Goal: Task Accomplishment & Management: Complete application form

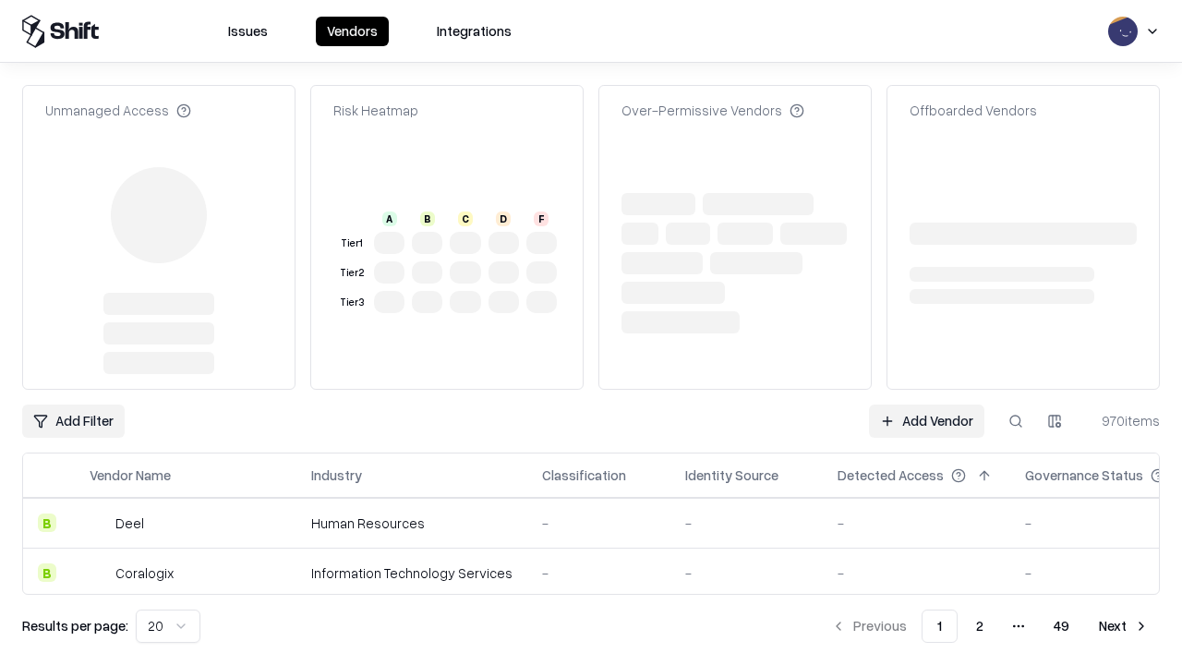
click at [926, 404] on link "Add Vendor" at bounding box center [926, 420] width 115 height 33
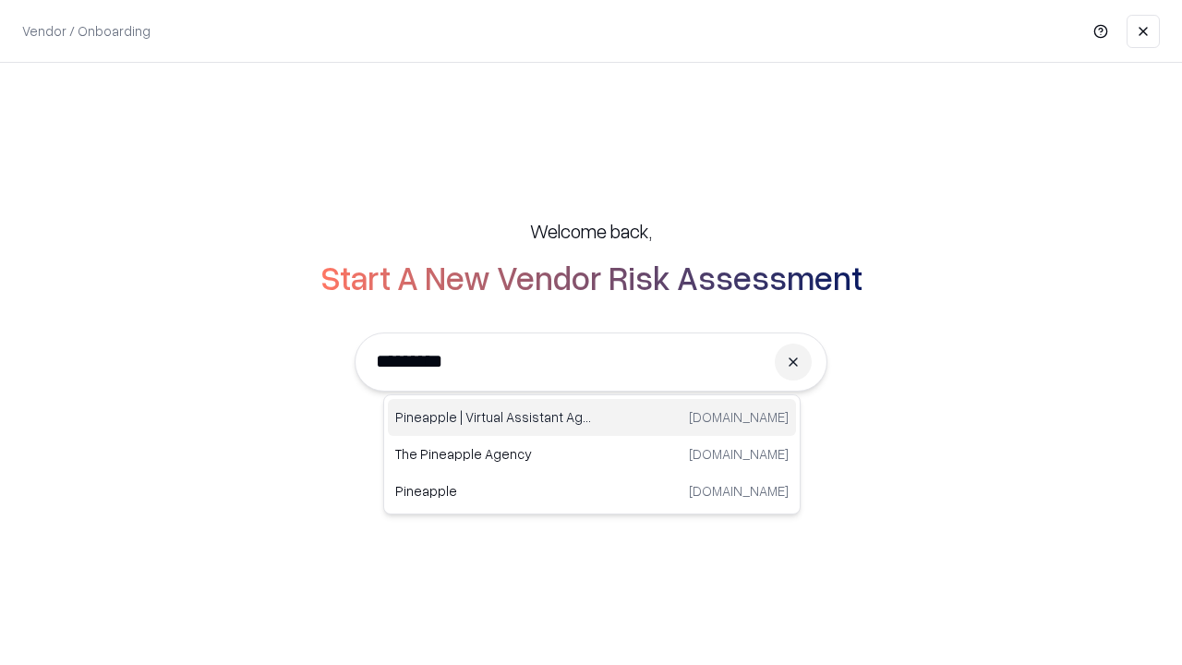
click at [592, 417] on div "Pineapple | Virtual Assistant Agency [DOMAIN_NAME]" at bounding box center [592, 417] width 408 height 37
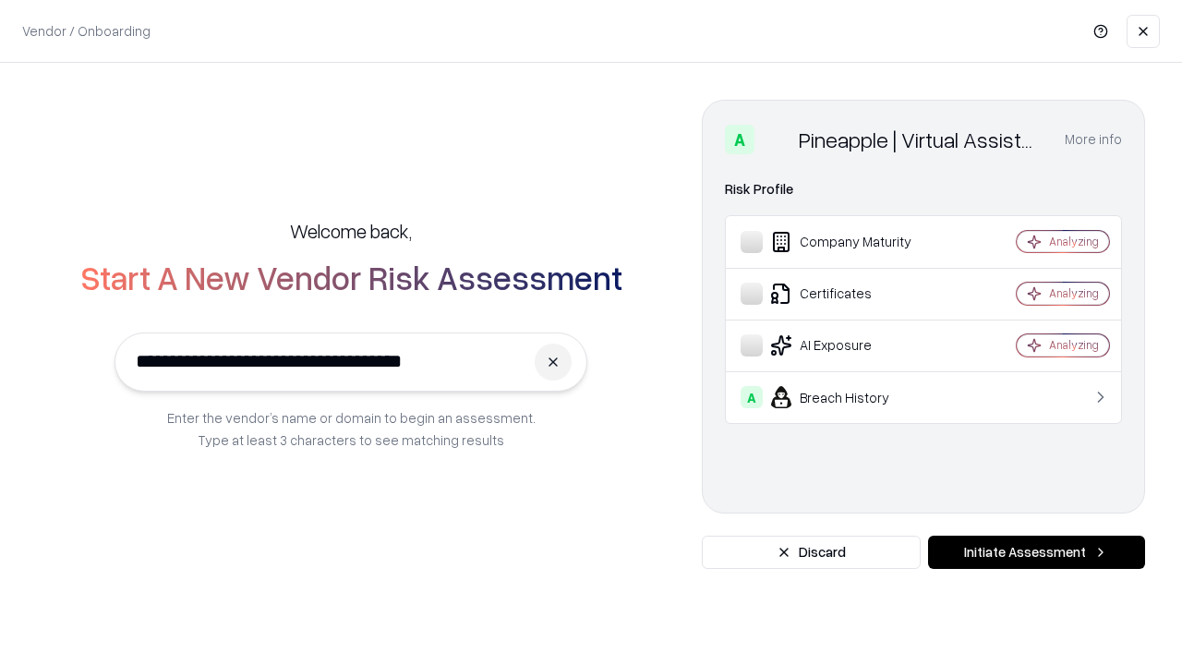
type input "**********"
click at [1036, 552] on button "Initiate Assessment" at bounding box center [1036, 551] width 217 height 33
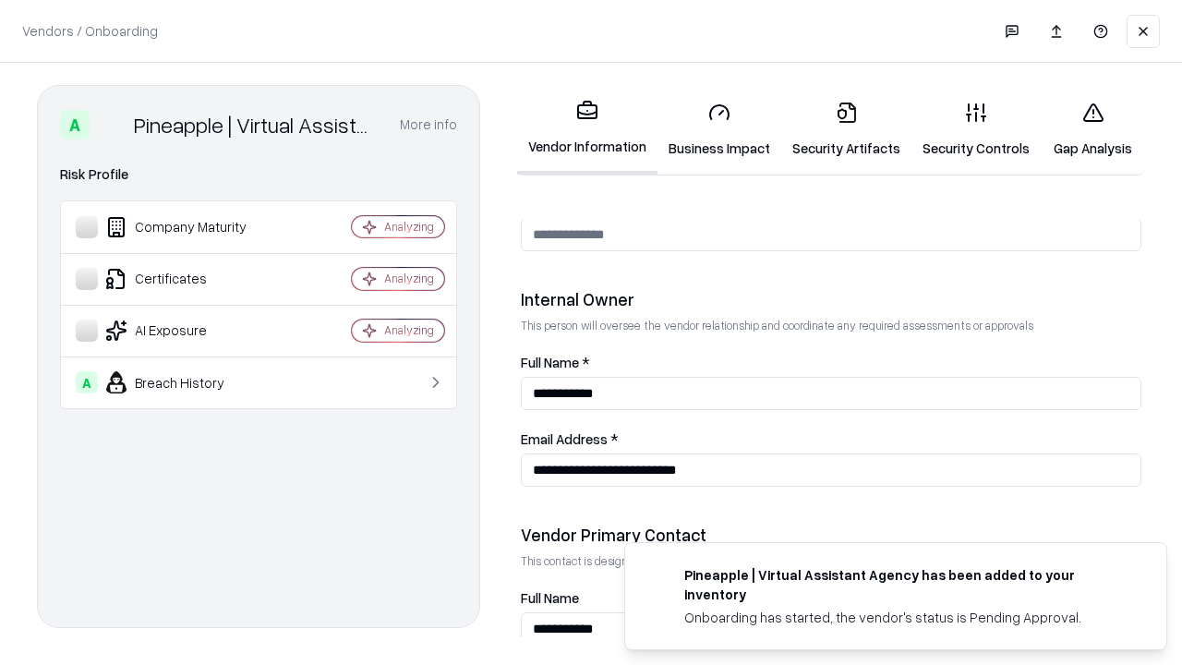
scroll to position [956, 0]
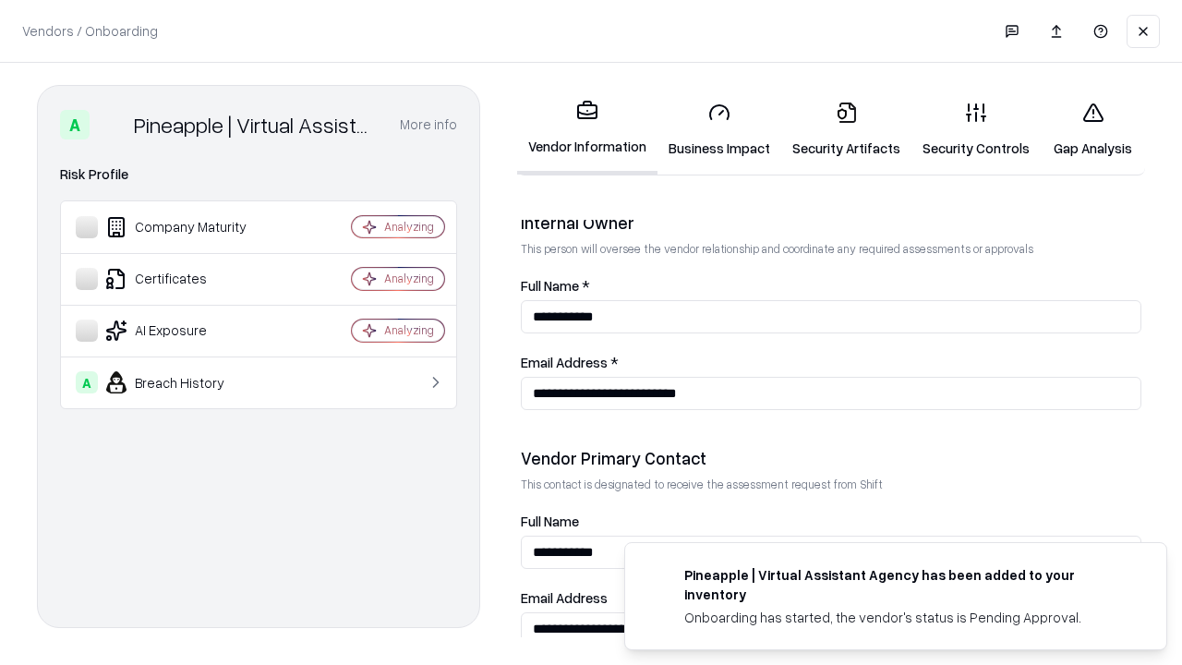
click at [846, 129] on link "Security Artifacts" at bounding box center [846, 130] width 130 height 86
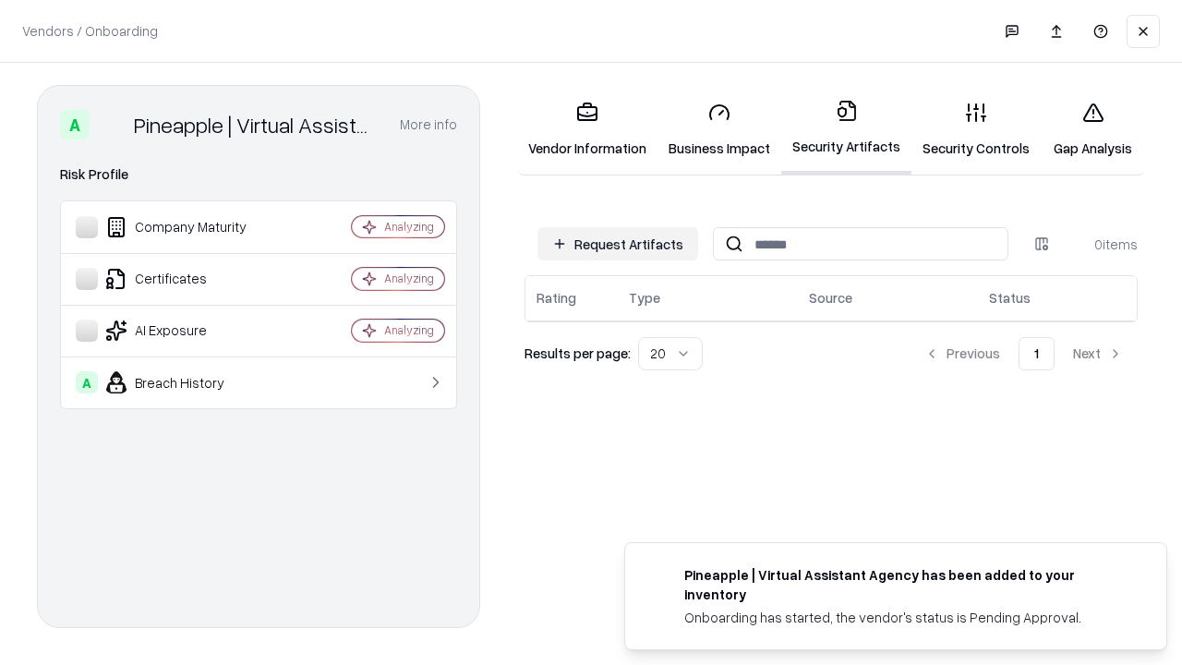
click at [618, 244] on button "Request Artifacts" at bounding box center [617, 243] width 161 height 33
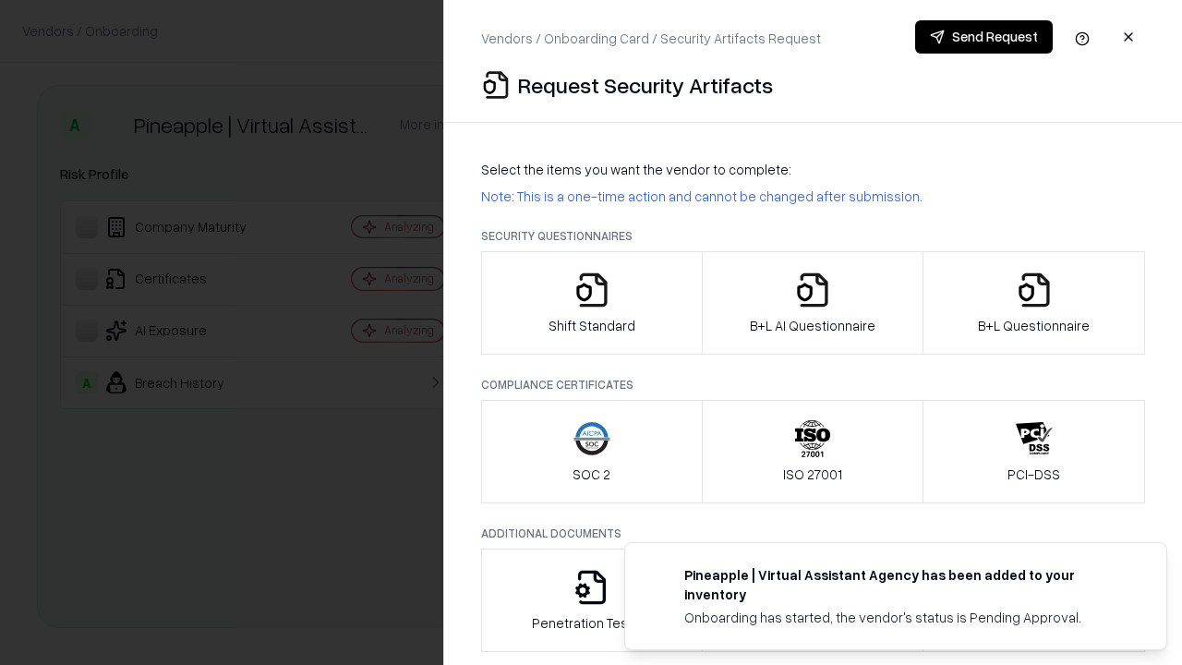
click at [1033, 303] on icon "button" at bounding box center [1034, 289] width 37 height 37
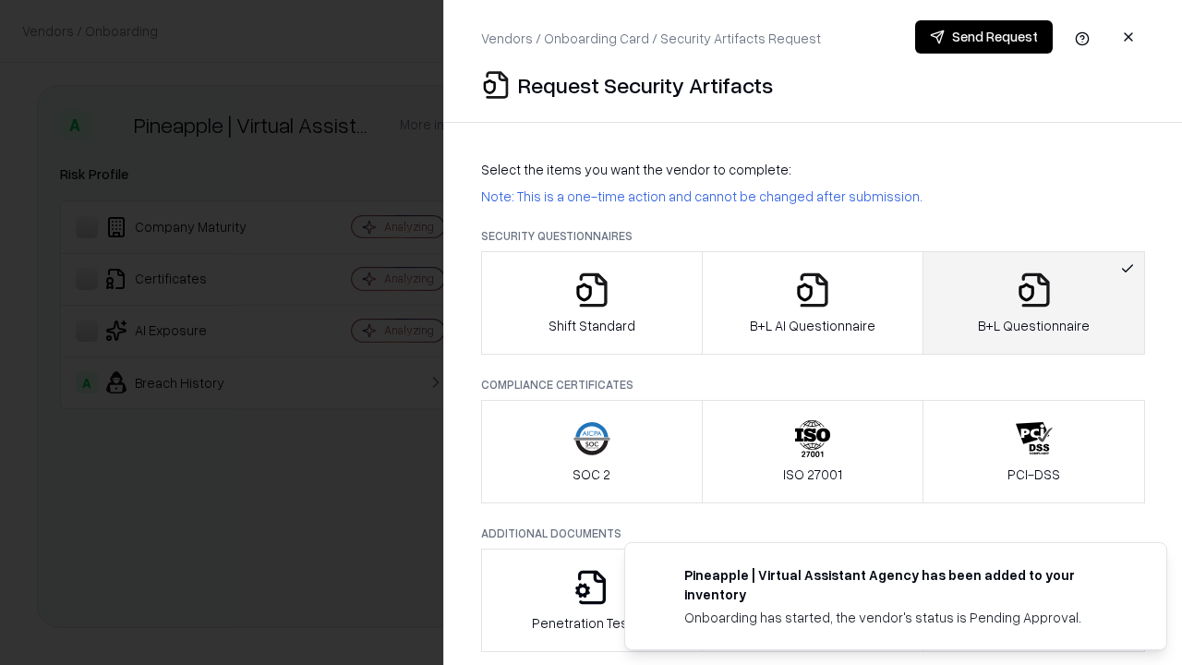
click at [811, 303] on icon "button" at bounding box center [812, 289] width 37 height 37
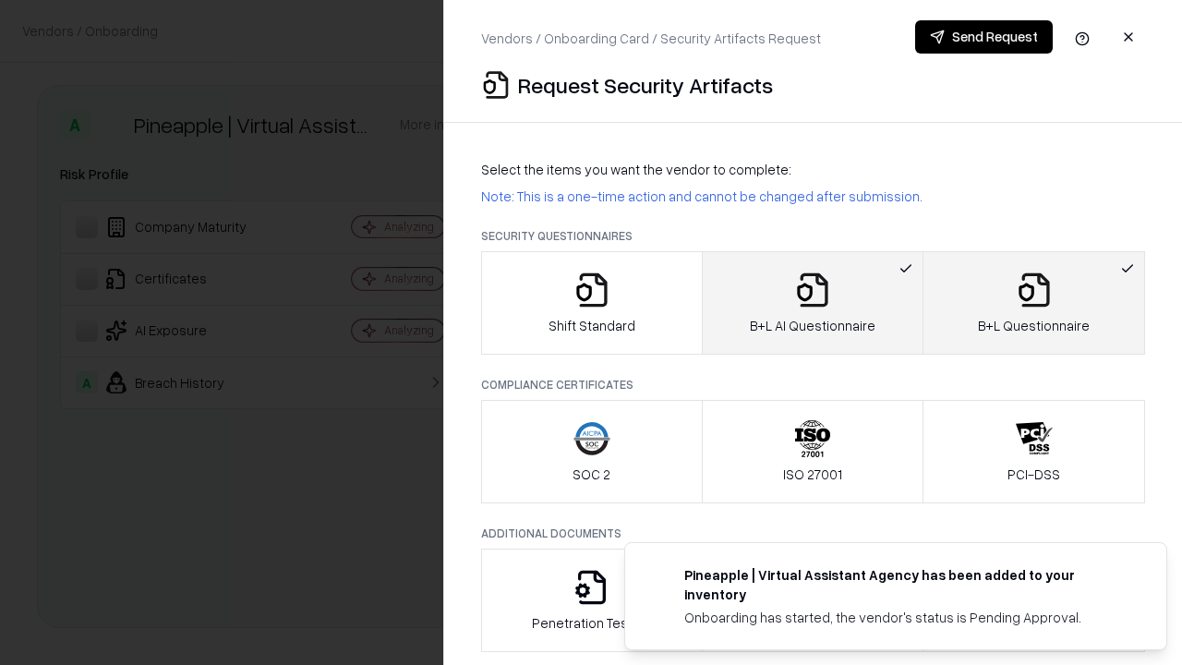
click at [983, 37] on button "Send Request" at bounding box center [984, 36] width 138 height 33
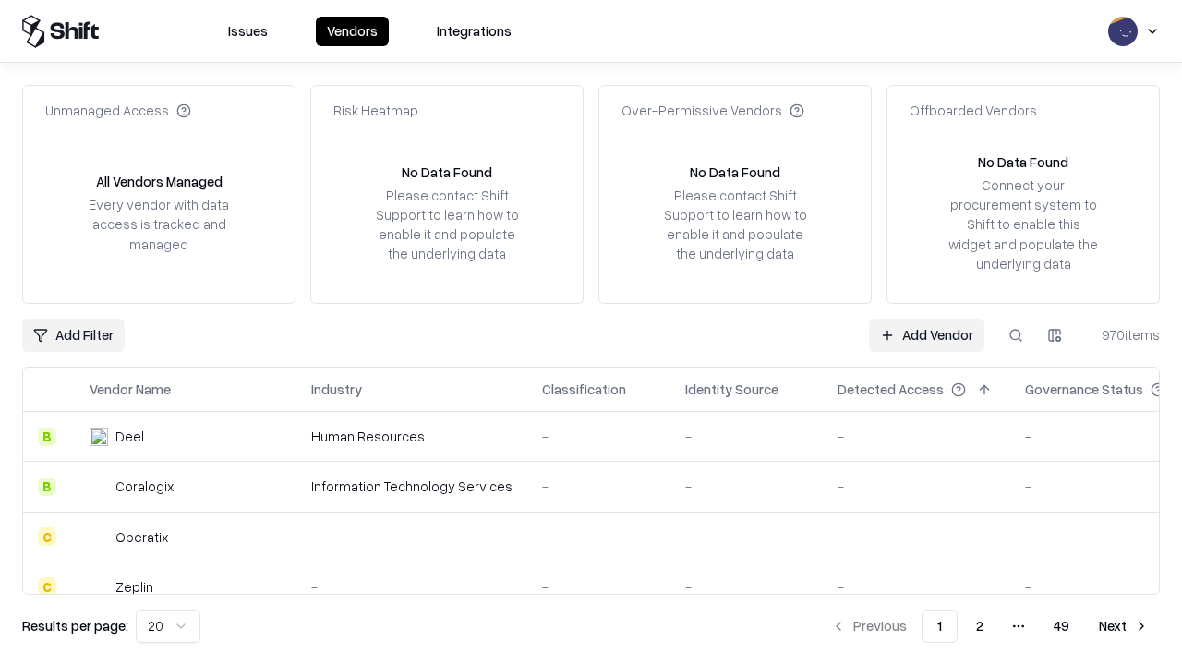
click at [1016, 334] on button at bounding box center [1015, 335] width 33 height 33
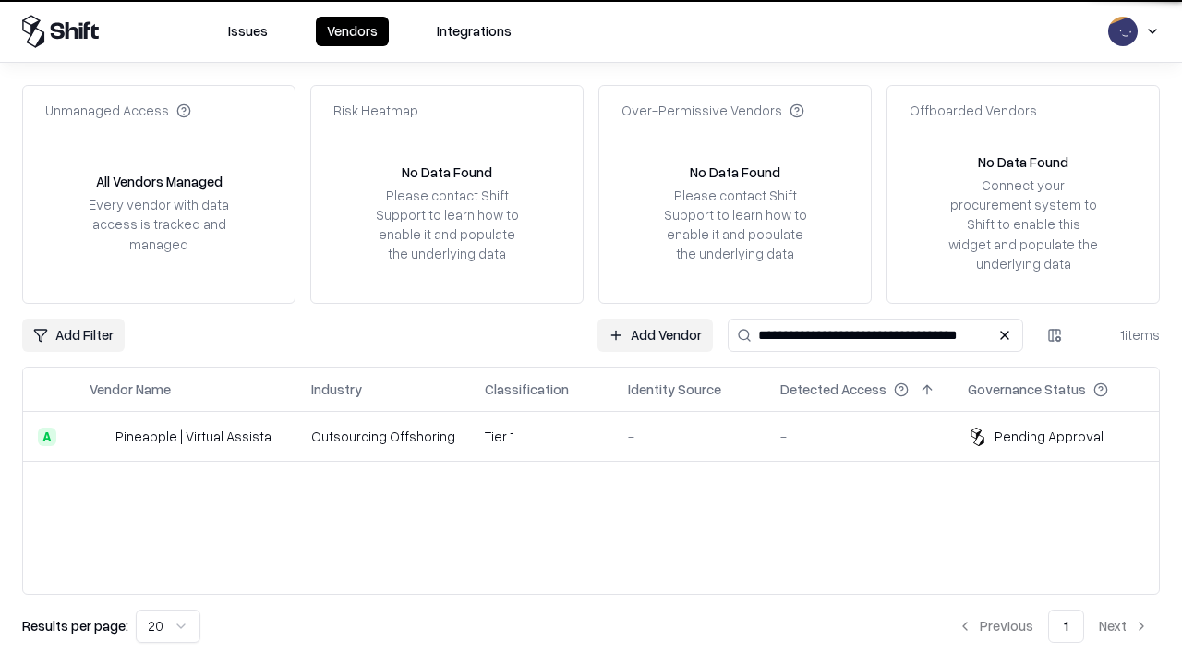
type input "**********"
click at [602, 436] on td "Tier 1" at bounding box center [541, 437] width 143 height 50
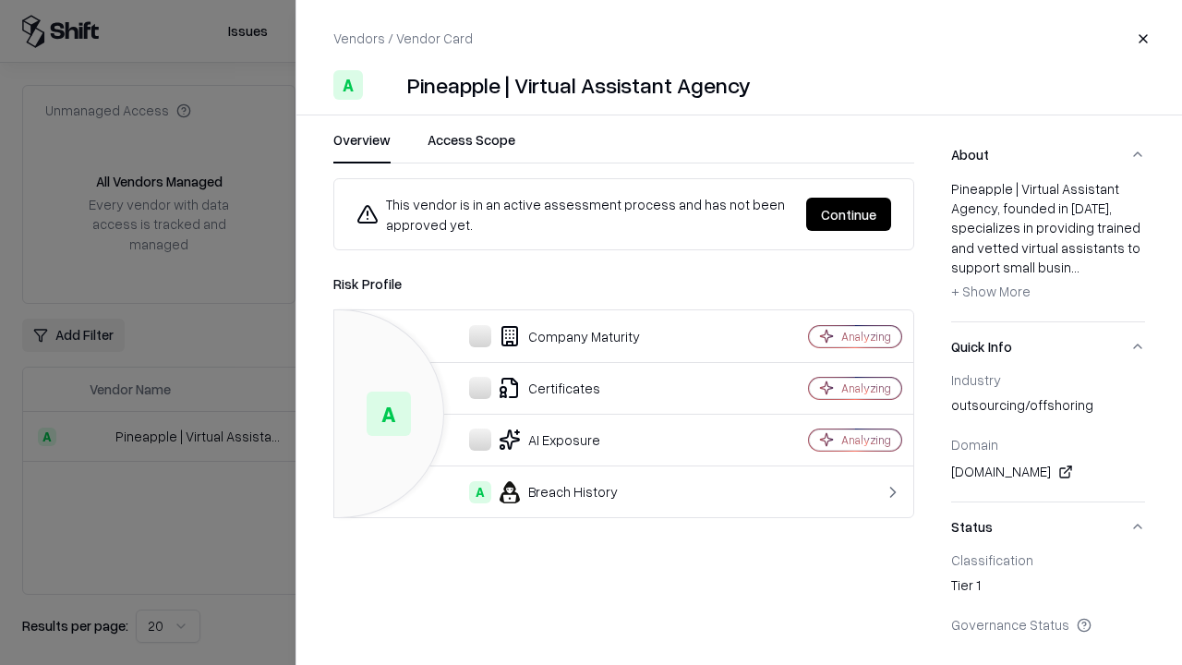
click at [848, 214] on button "Continue" at bounding box center [848, 214] width 85 height 33
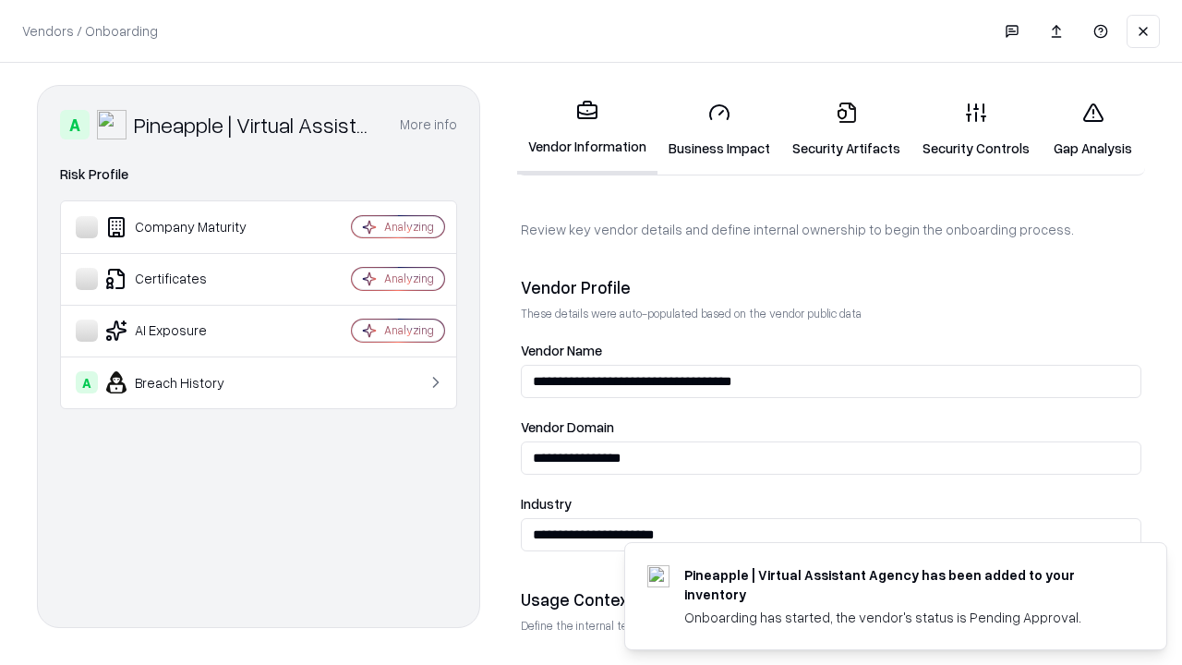
click at [846, 129] on link "Security Artifacts" at bounding box center [846, 130] width 130 height 86
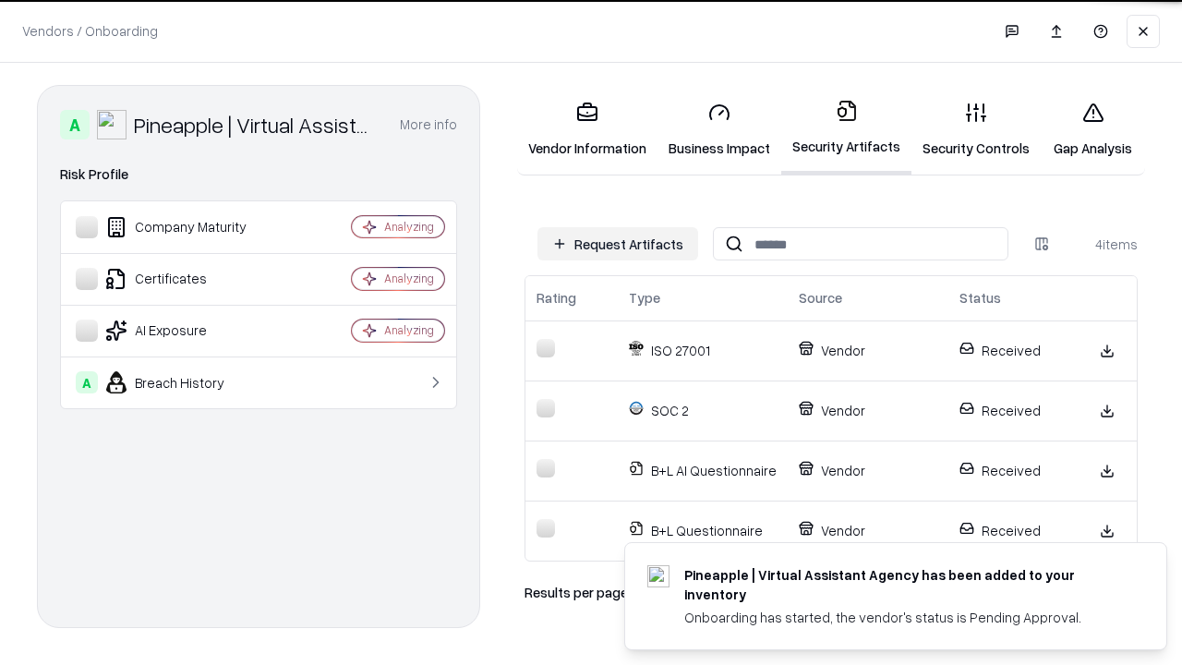
click at [1092, 129] on link "Gap Analysis" at bounding box center [1092, 130] width 104 height 86
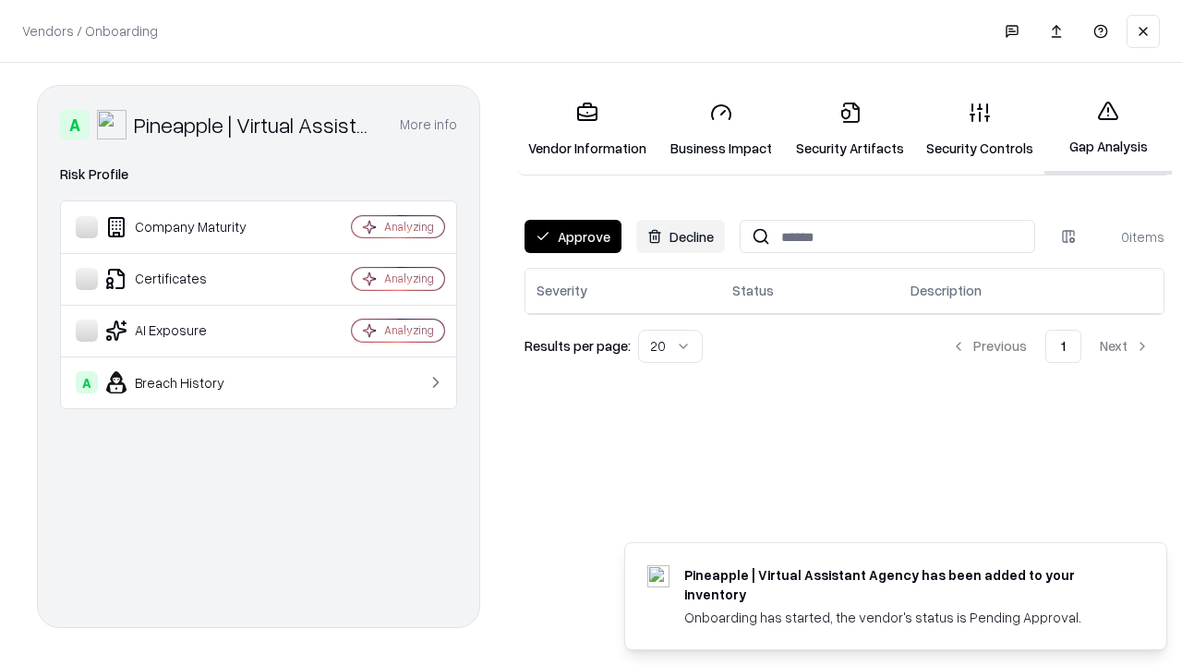
click at [572, 236] on button "Approve" at bounding box center [572, 236] width 97 height 33
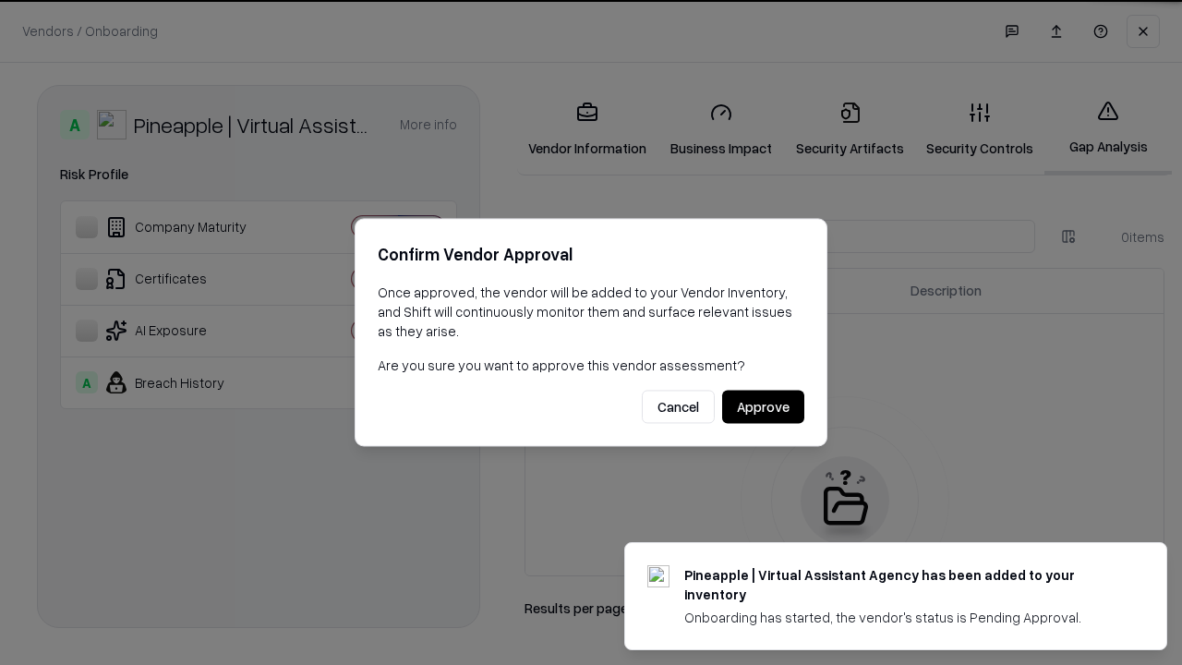
click at [763, 406] on button "Approve" at bounding box center [763, 407] width 82 height 33
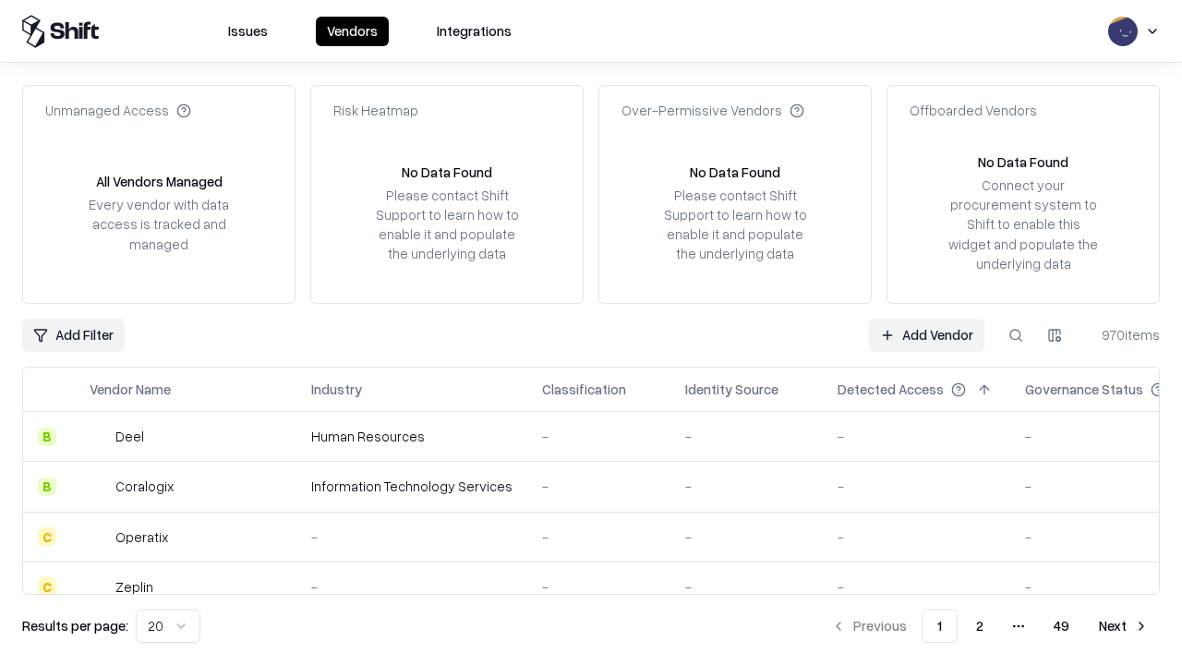
type input "**********"
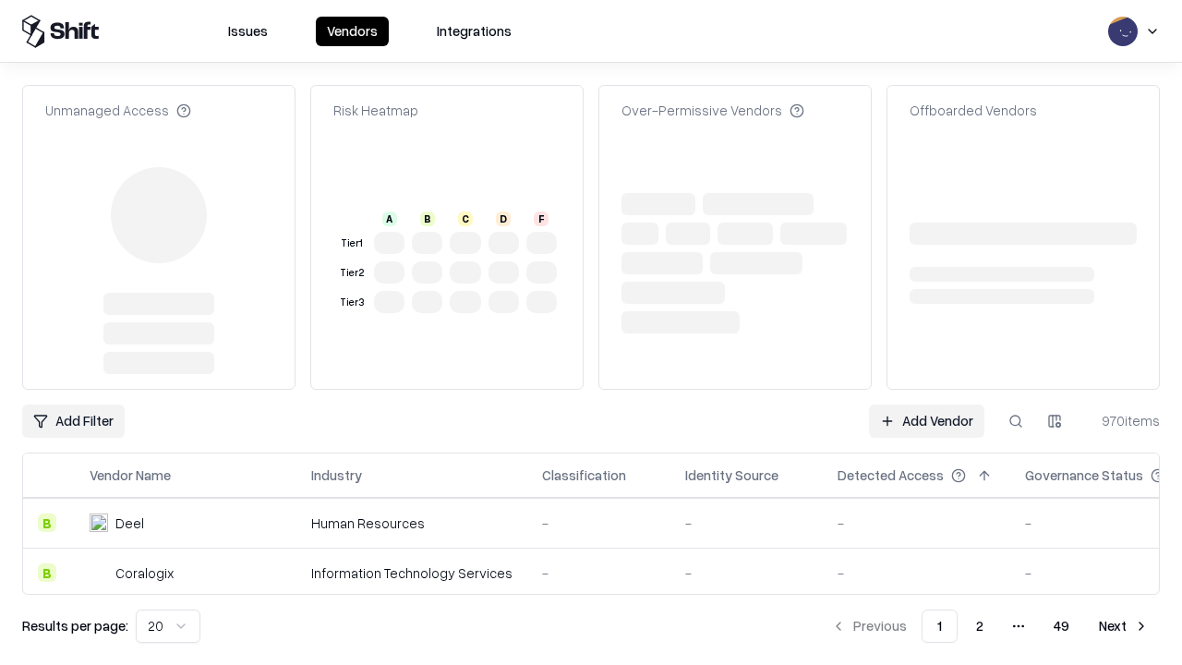
click at [926, 421] on link "Add Vendor" at bounding box center [926, 420] width 115 height 33
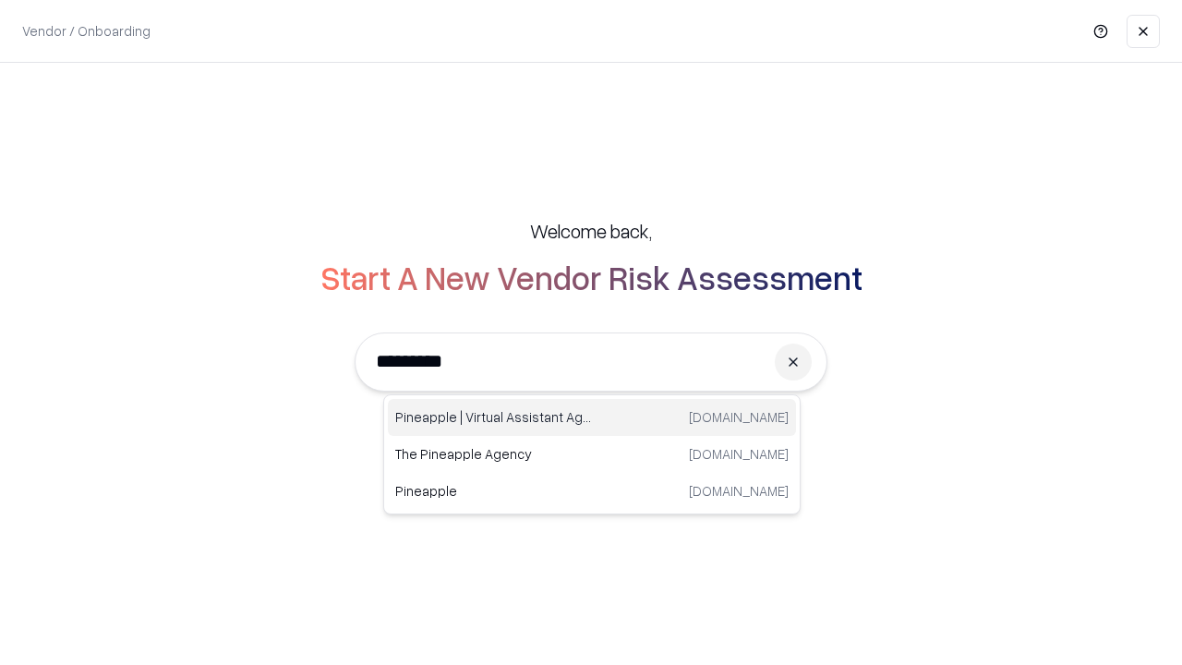
click at [592, 417] on div "Pineapple | Virtual Assistant Agency [DOMAIN_NAME]" at bounding box center [592, 417] width 408 height 37
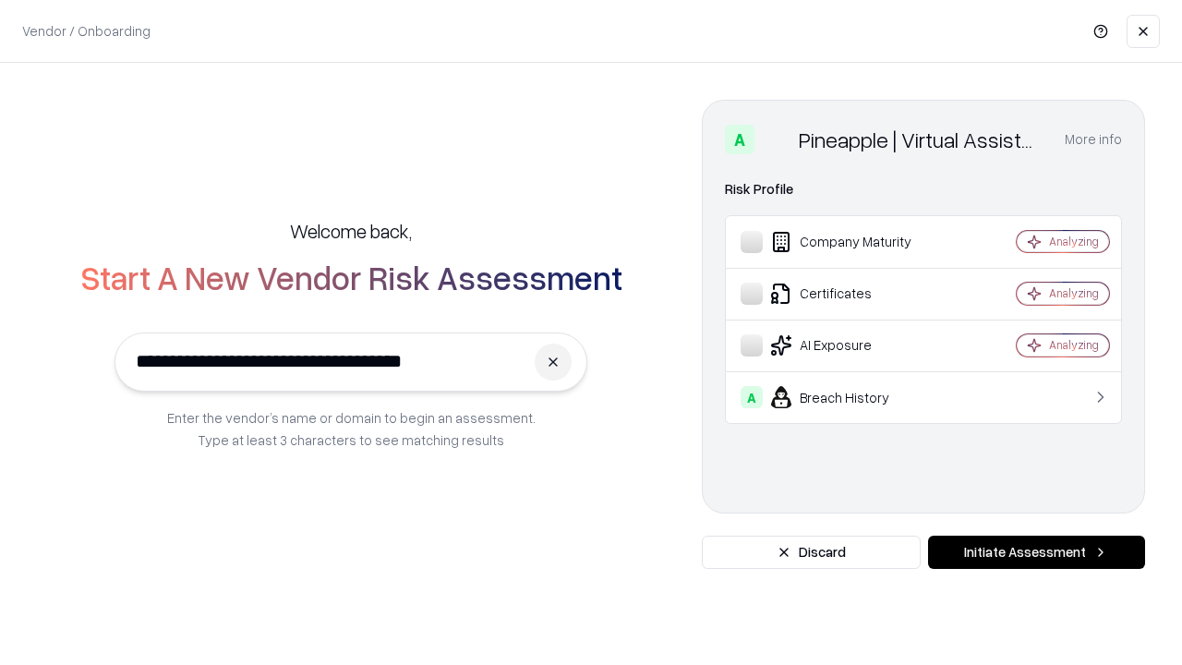
type input "**********"
click at [1036, 552] on button "Initiate Assessment" at bounding box center [1036, 551] width 217 height 33
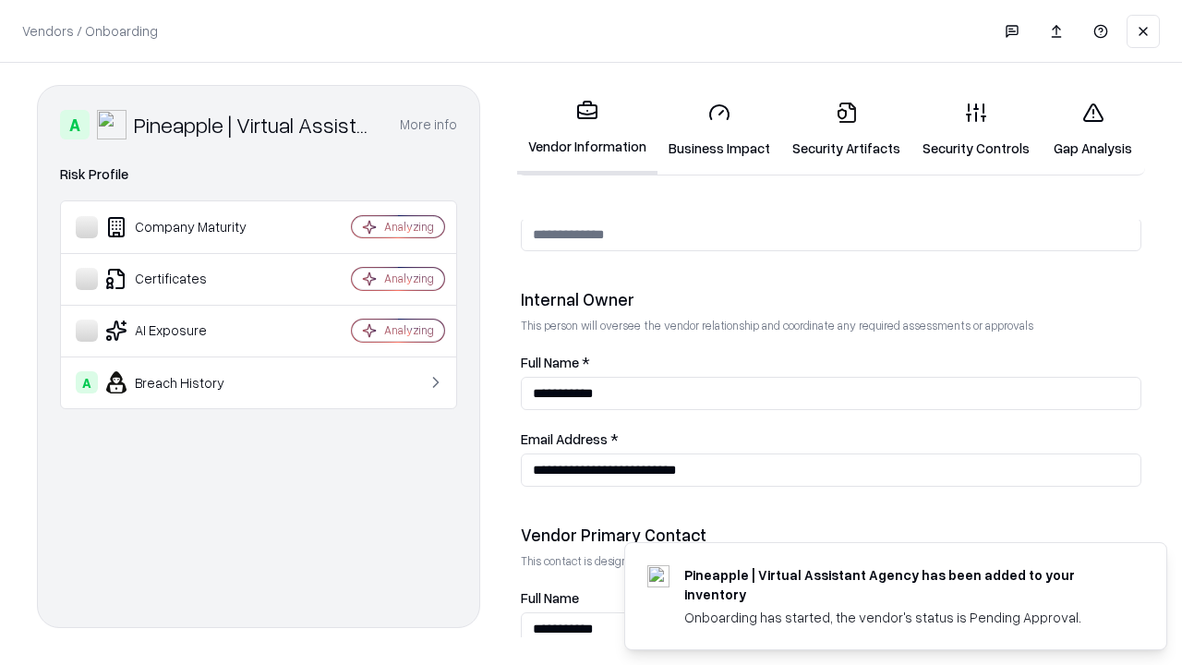
scroll to position [956, 0]
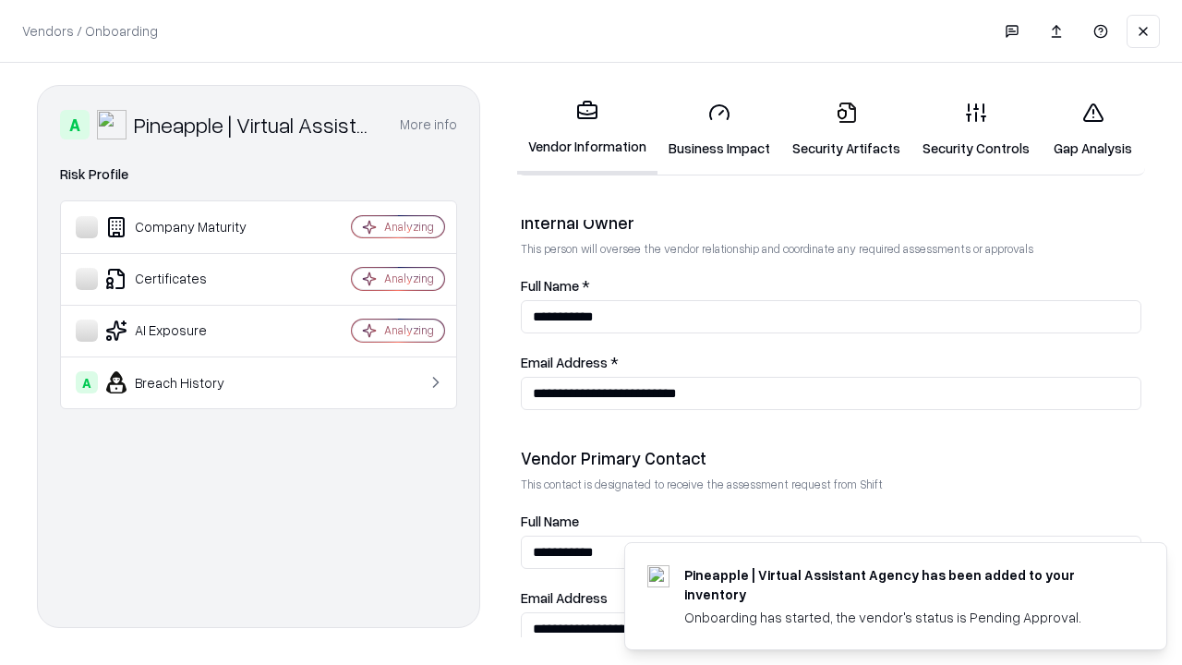
click at [1092, 129] on link "Gap Analysis" at bounding box center [1092, 130] width 104 height 86
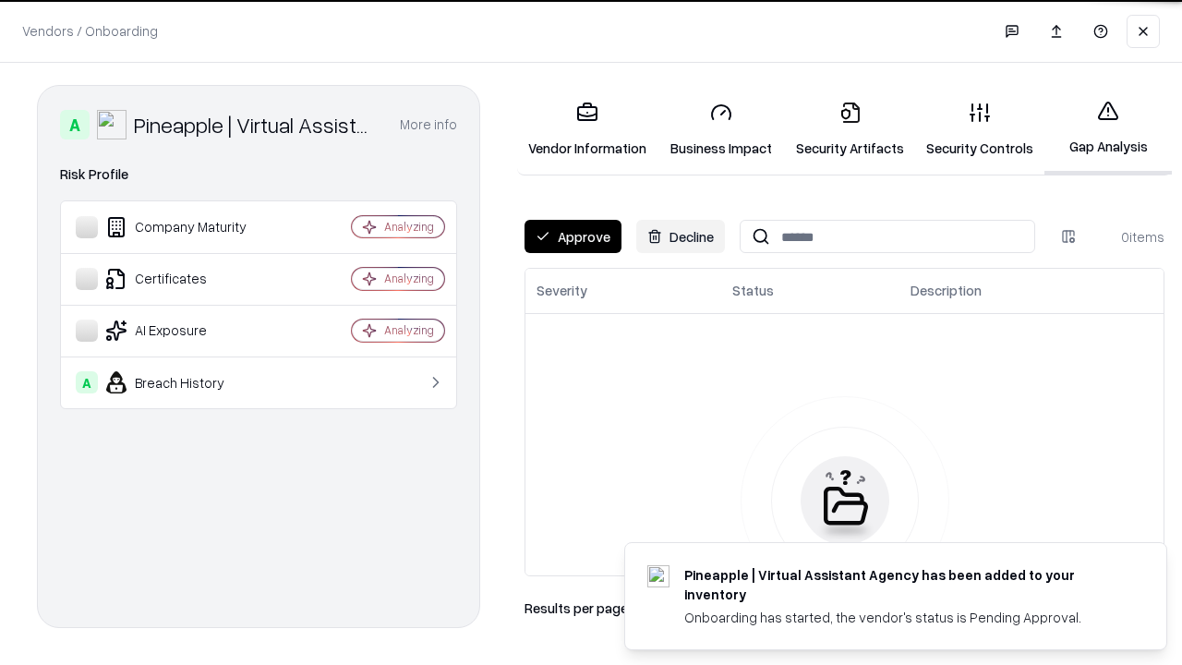
click at [572, 236] on button "Approve" at bounding box center [572, 236] width 97 height 33
